Goal: Transaction & Acquisition: Book appointment/travel/reservation

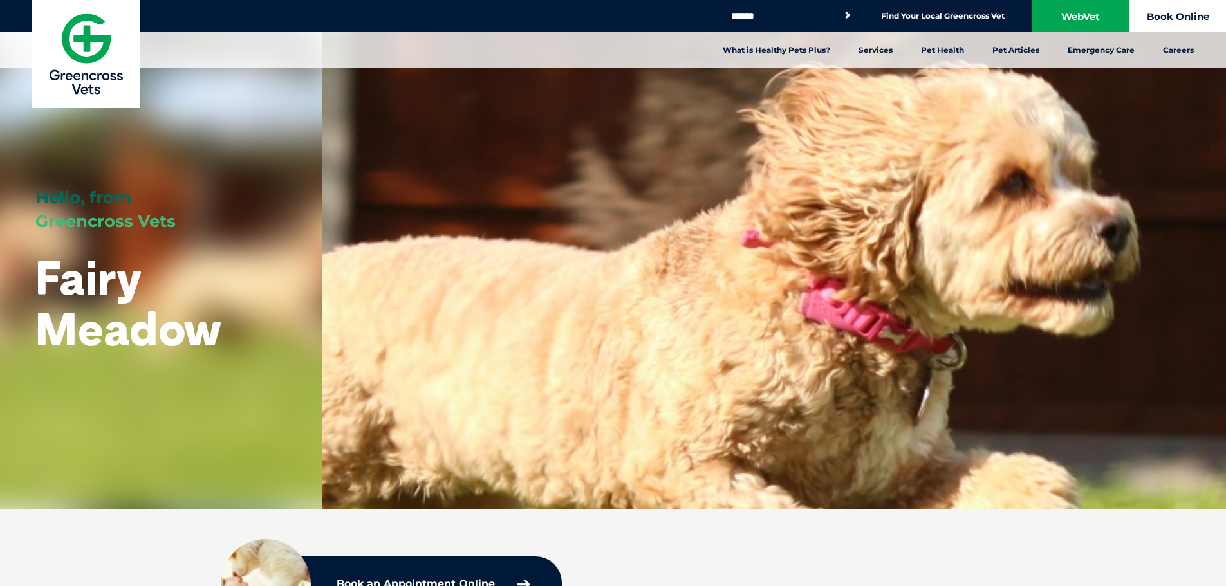
click at [1157, 10] on link "Book Online" at bounding box center [1178, 16] width 97 height 32
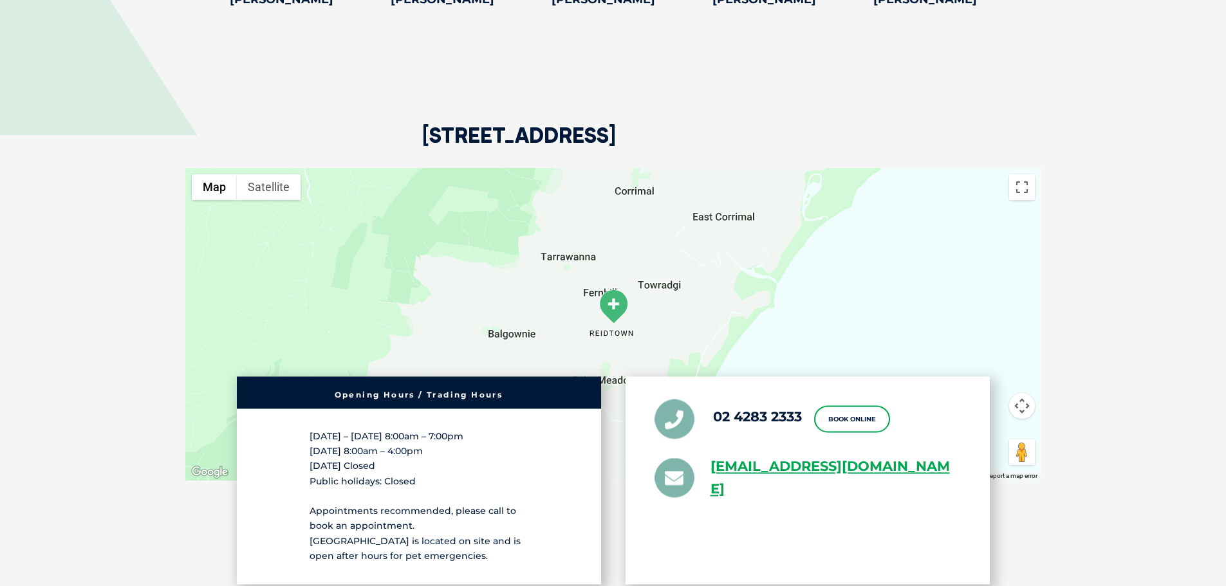
scroll to position [3218, 0]
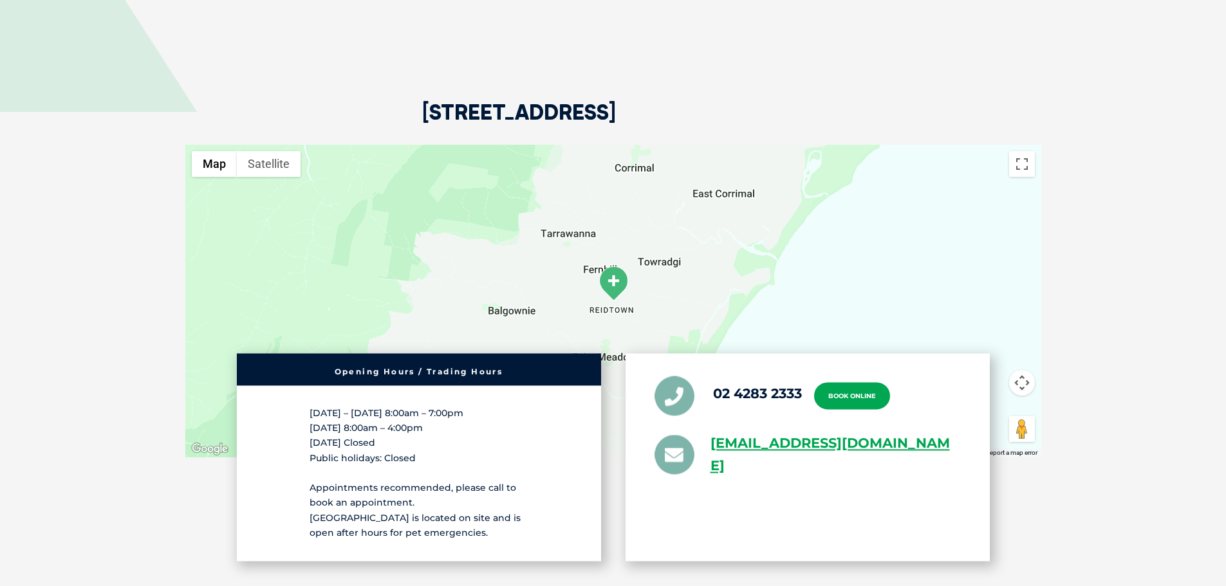
click at [866, 389] on link "Book Online" at bounding box center [852, 395] width 76 height 27
click at [1159, 340] on section "1-3 Princes Highway, Fairy Meadow NSW 2519 ← Move left → Move right ↑ Move up ↓…" at bounding box center [613, 365] width 1226 height 754
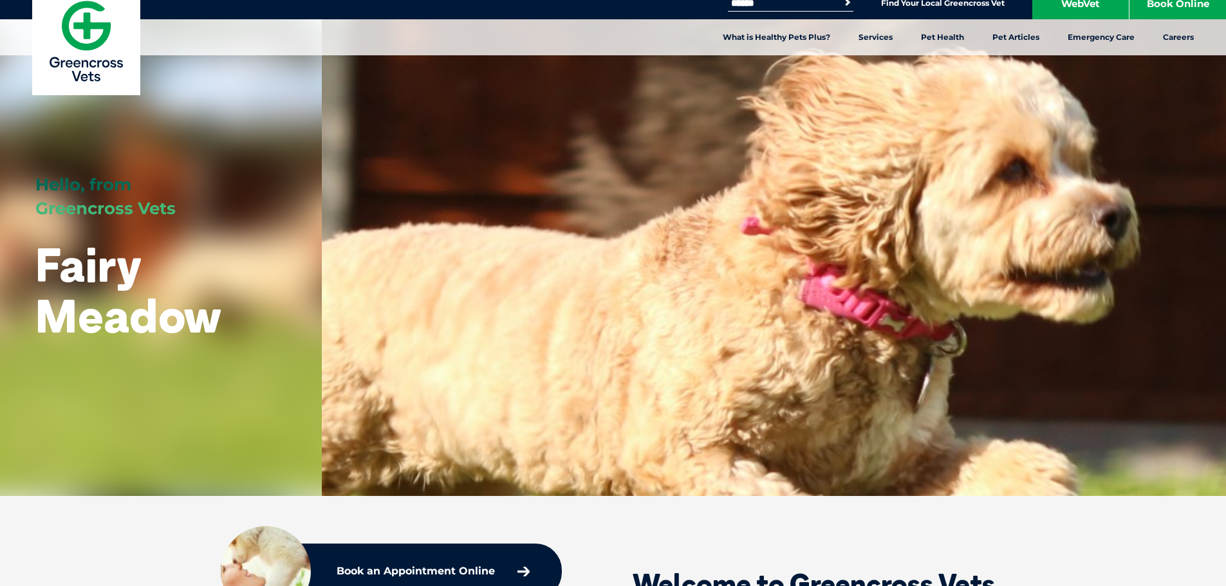
scroll to position [0, 0]
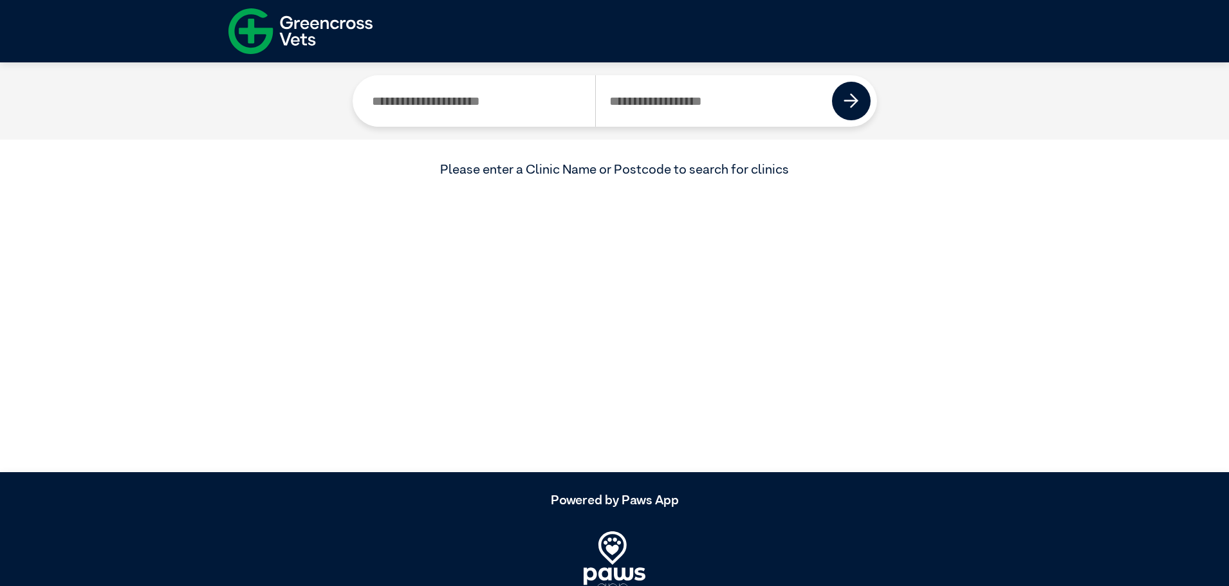
click at [508, 97] on input "Search by Clinic Name" at bounding box center [477, 100] width 237 height 51
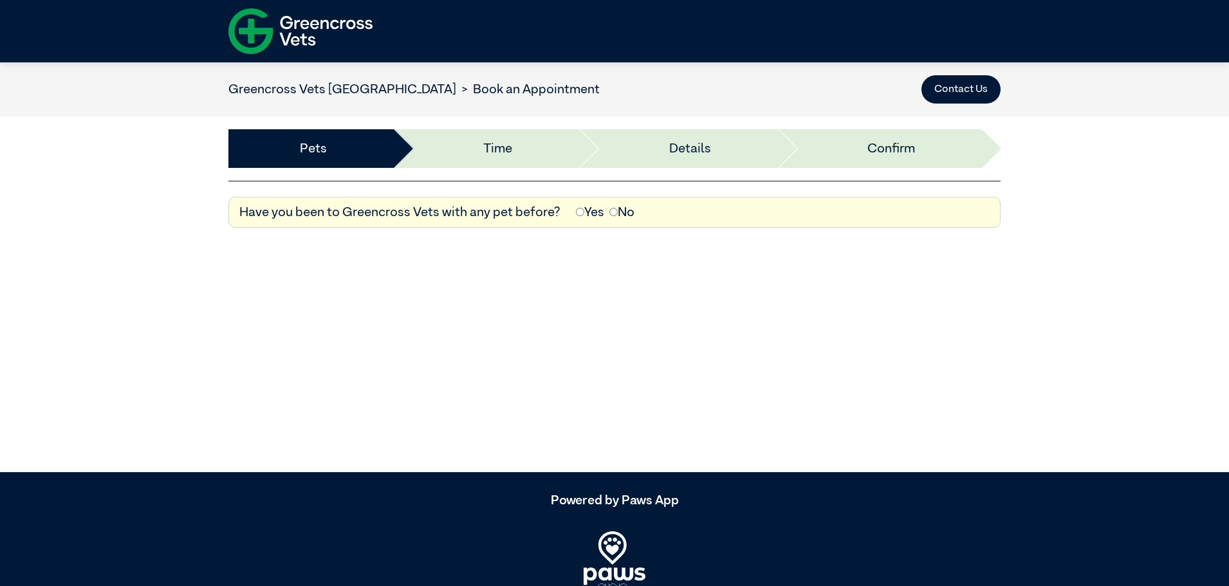
click at [619, 214] on label "No" at bounding box center [622, 212] width 25 height 19
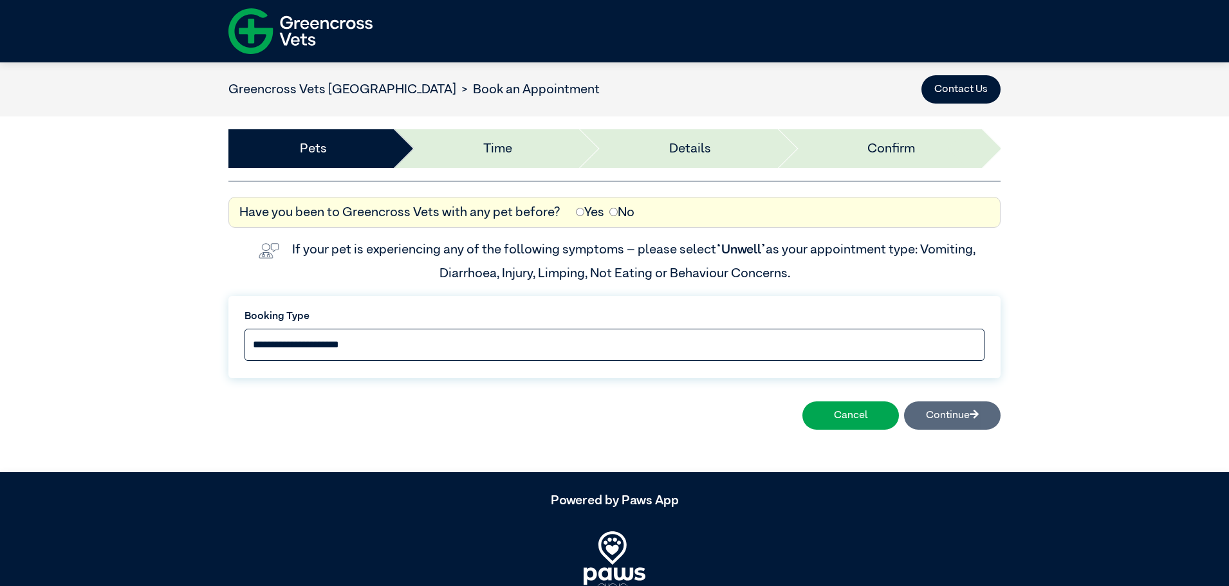
click at [433, 343] on select "**********" at bounding box center [615, 345] width 740 height 32
